Goal: Register for event/course

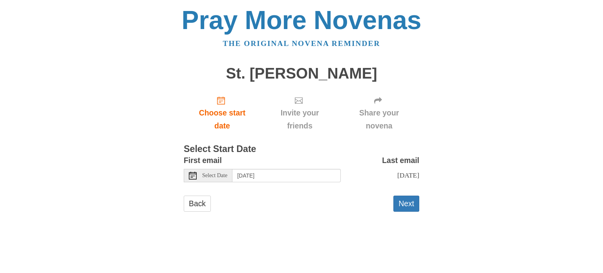
click at [216, 173] on span "Select Date" at bounding box center [214, 175] width 25 height 5
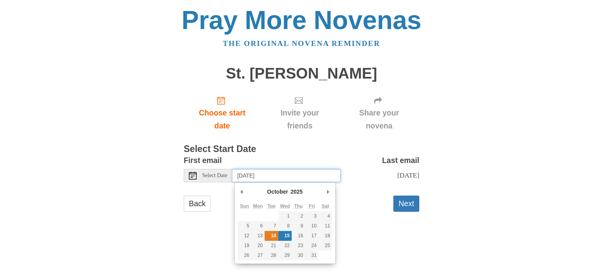
type input "Tuesday, October 14th"
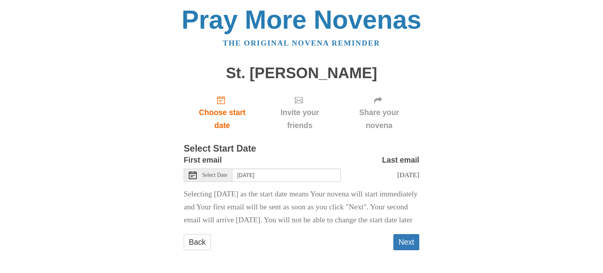
scroll to position [8, 0]
click at [408, 246] on button "Next" at bounding box center [406, 242] width 26 height 16
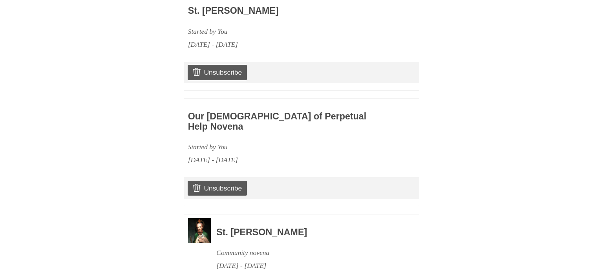
scroll to position [456, 0]
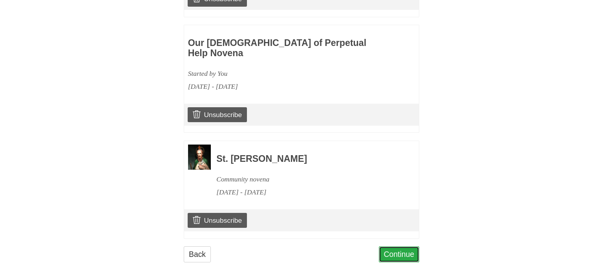
click at [399, 246] on link "Continue" at bounding box center [399, 254] width 41 height 16
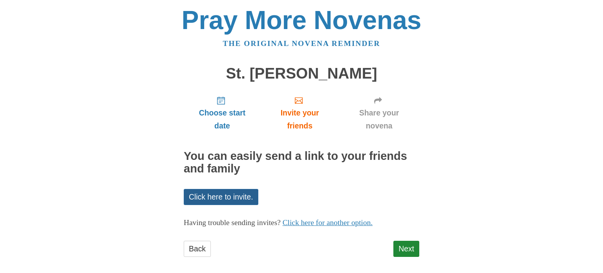
scroll to position [6, 0]
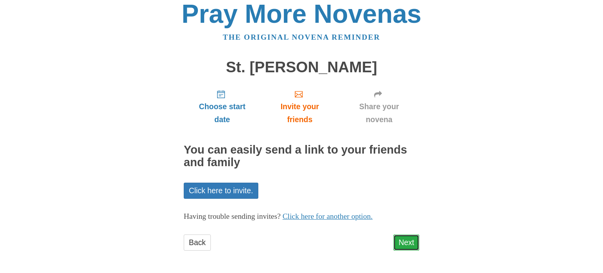
click at [405, 240] on link "Next" at bounding box center [406, 242] width 26 height 16
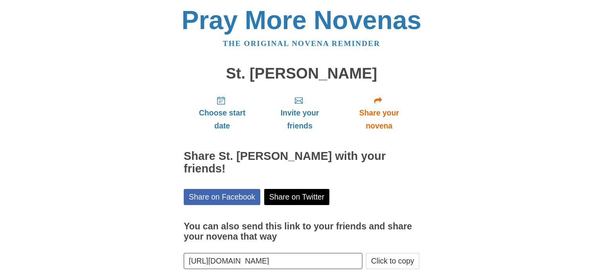
scroll to position [29, 0]
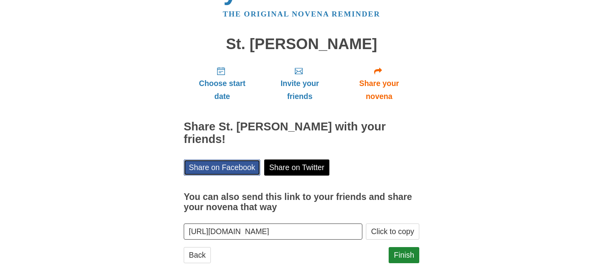
click at [247, 159] on link "Share on Facebook" at bounding box center [222, 167] width 77 height 16
click at [398, 247] on link "Finish" at bounding box center [404, 255] width 31 height 16
